Goal: Information Seeking & Learning: Learn about a topic

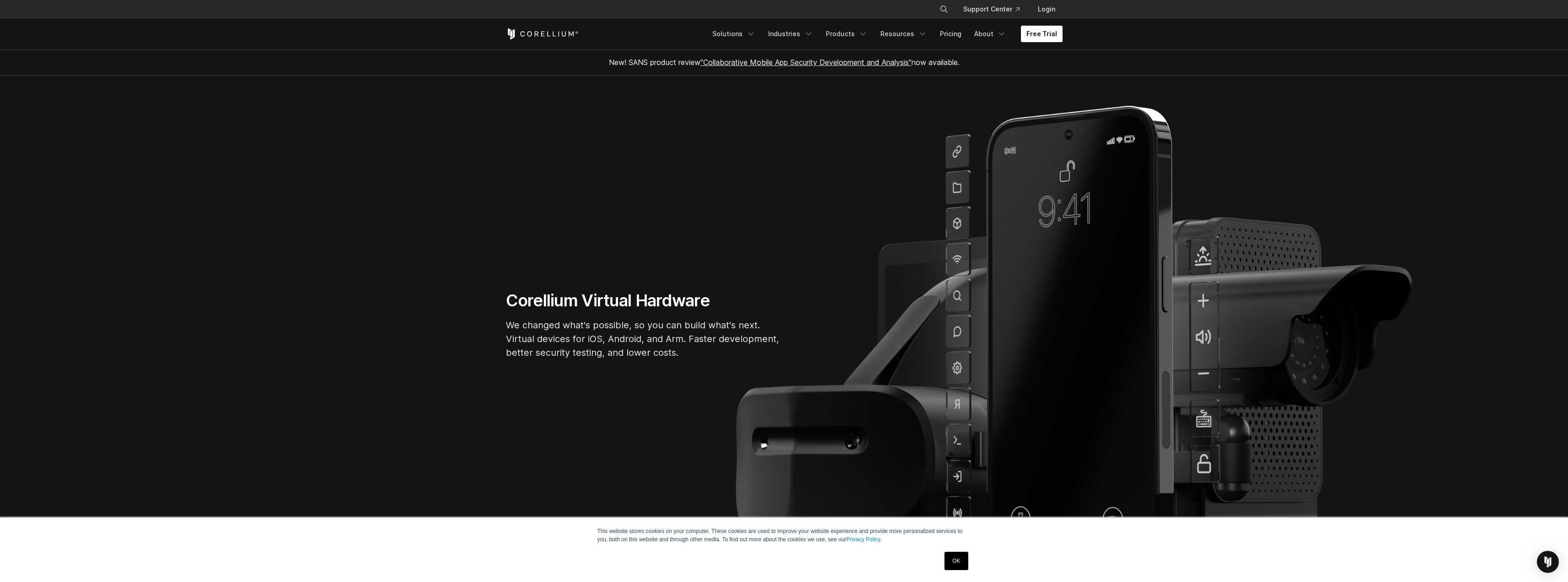
click at [1055, 37] on link "Free Trial" at bounding box center [1041, 33] width 41 height 16
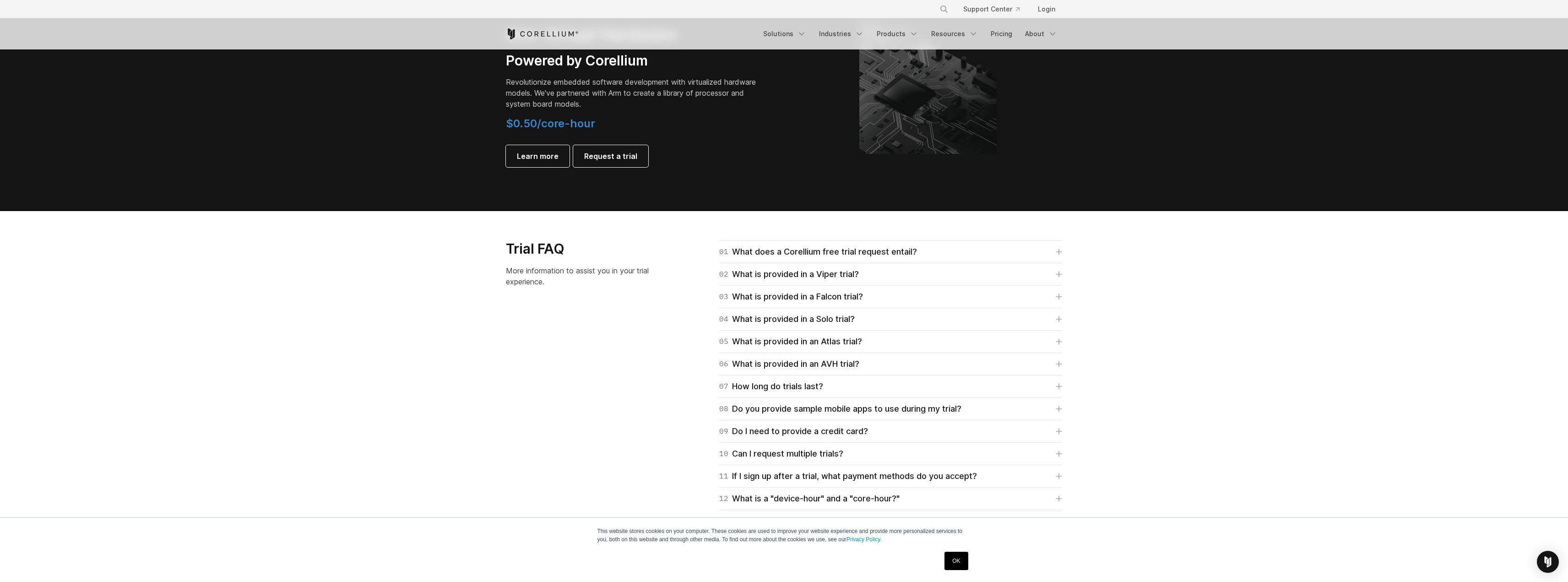
scroll to position [1145, 0]
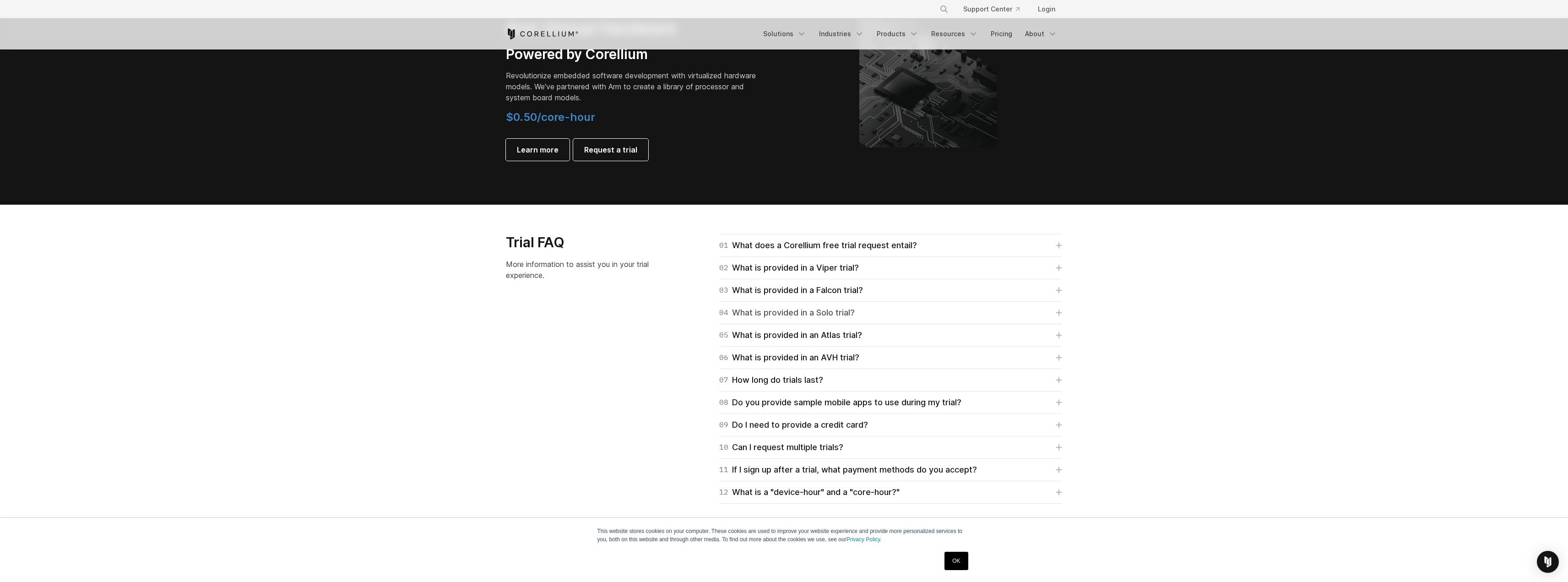
click at [805, 315] on div "04 What is provided in a Solo trial?" at bounding box center [787, 312] width 136 height 13
